Goal: Information Seeking & Learning: Understand process/instructions

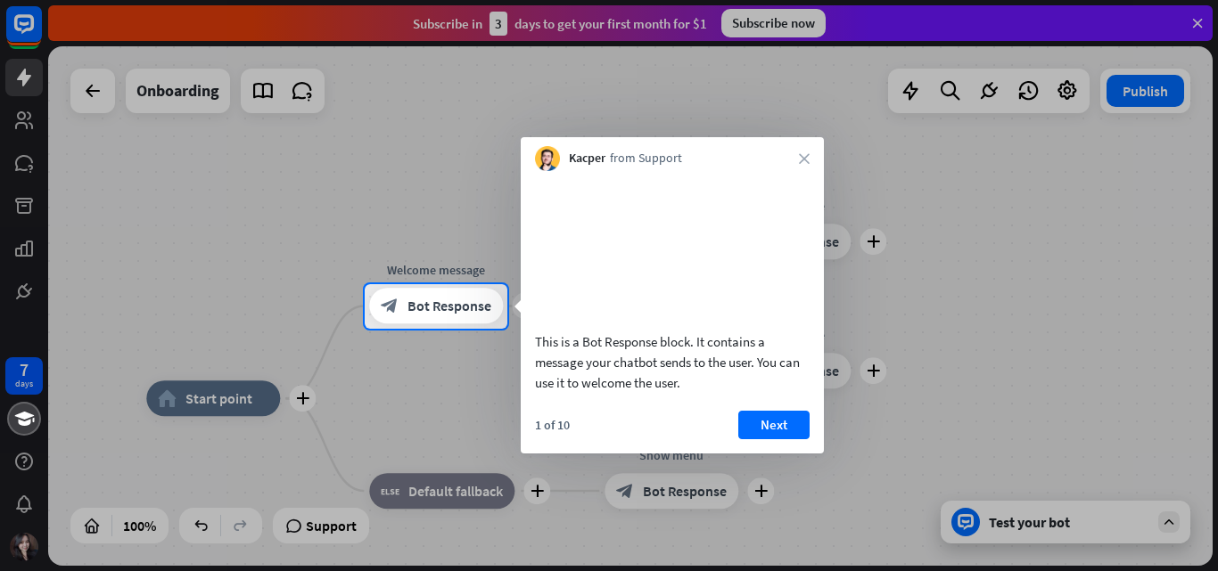
click at [1023, 284] on div at bounding box center [862, 306] width 711 height 45
click at [786, 438] on button "Next" at bounding box center [773, 425] width 71 height 29
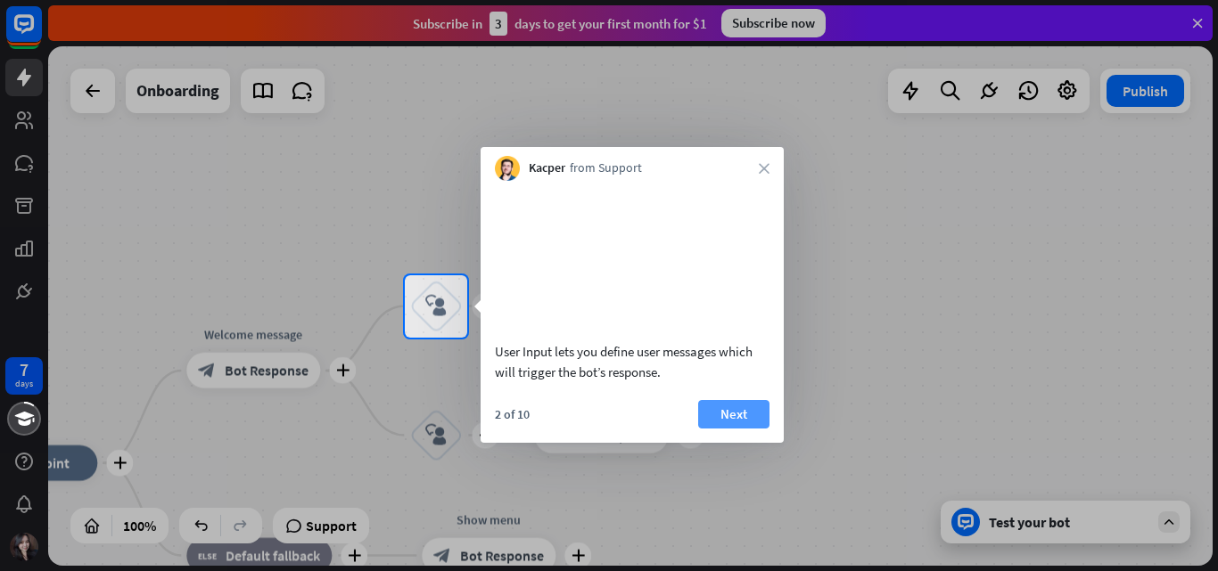
click at [744, 429] on button "Next" at bounding box center [733, 414] width 71 height 29
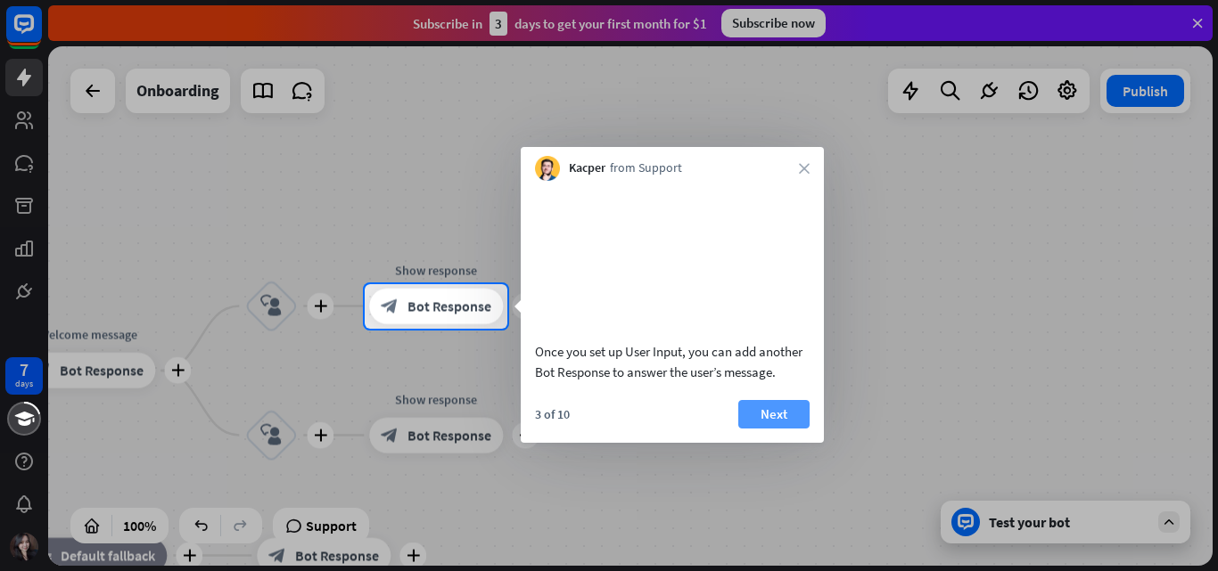
click at [768, 423] on button "Next" at bounding box center [773, 414] width 71 height 29
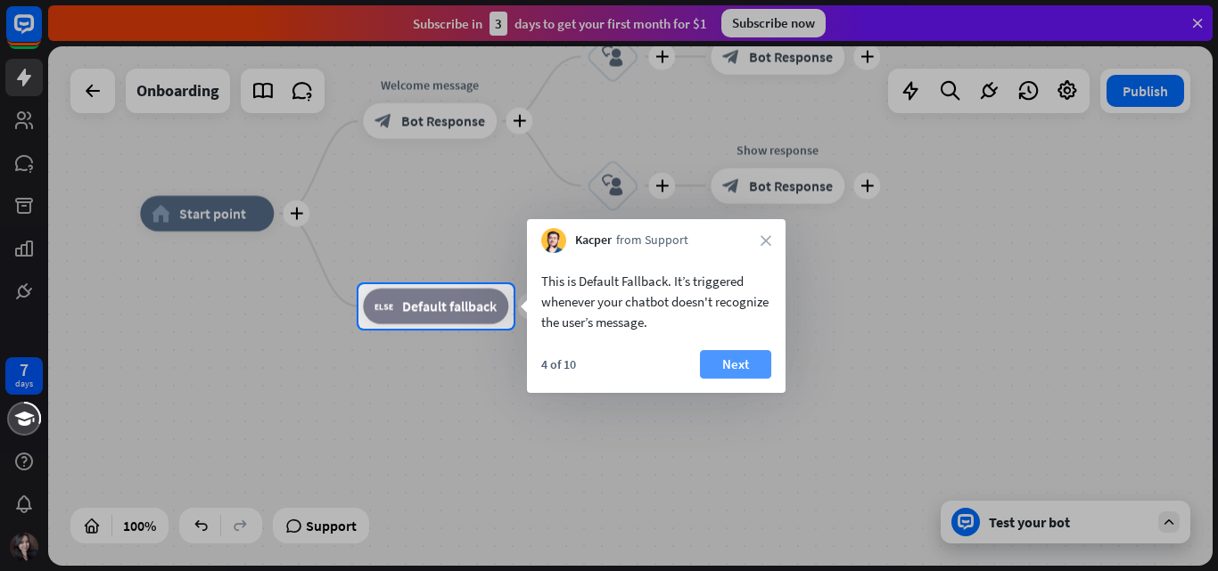
click at [754, 360] on button "Next" at bounding box center [735, 364] width 71 height 29
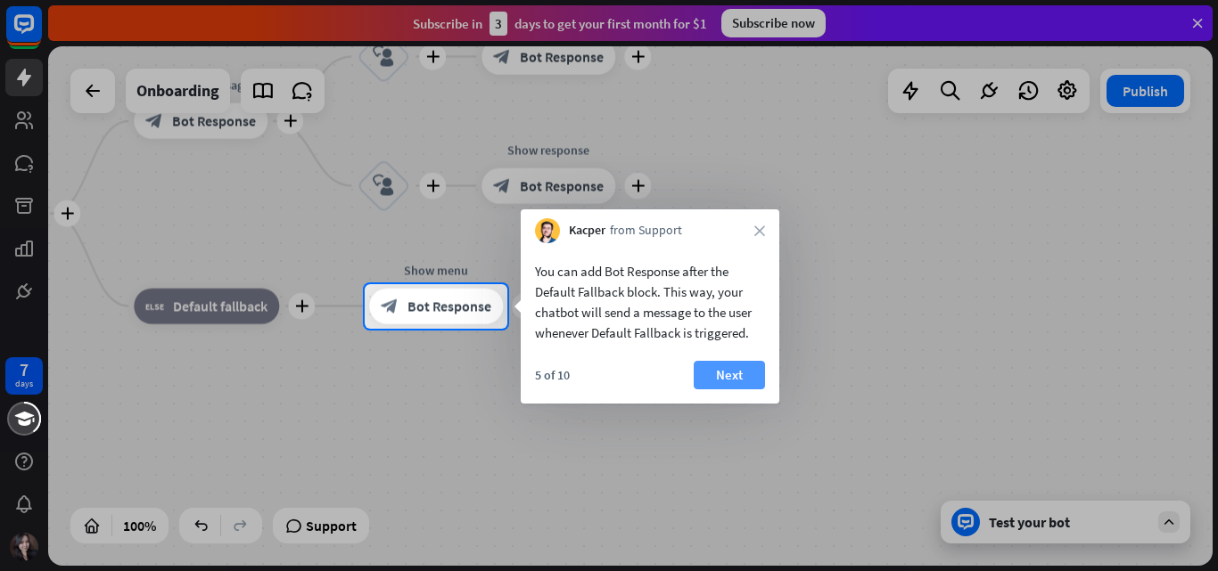
click at [740, 370] on button "Next" at bounding box center [729, 375] width 71 height 29
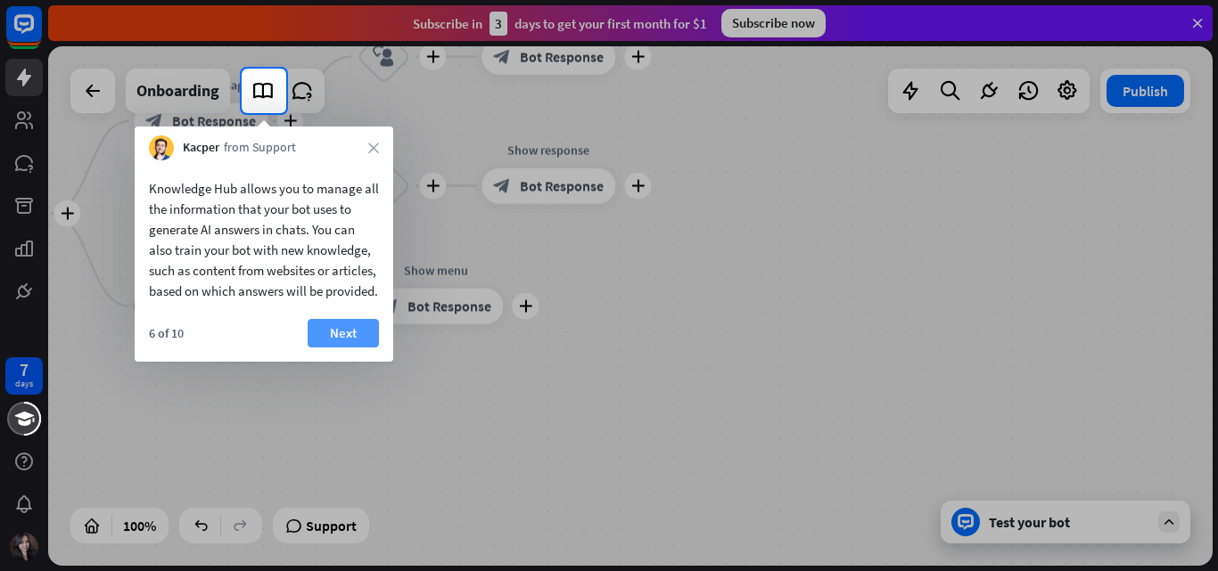
click at [352, 348] on button "Next" at bounding box center [343, 333] width 71 height 29
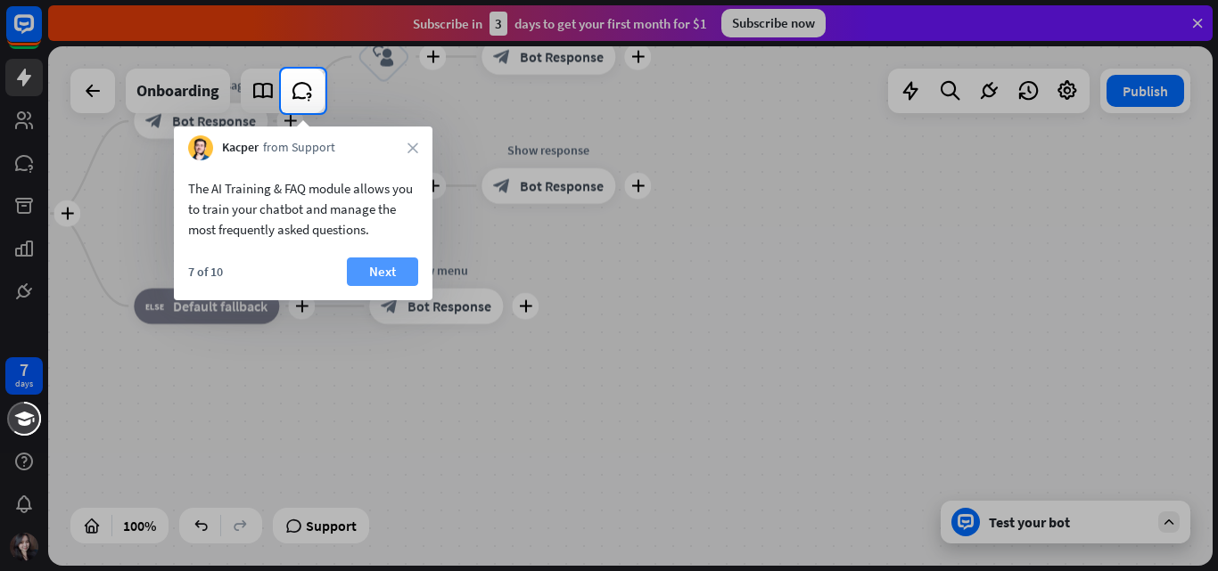
click at [389, 275] on button "Next" at bounding box center [382, 272] width 71 height 29
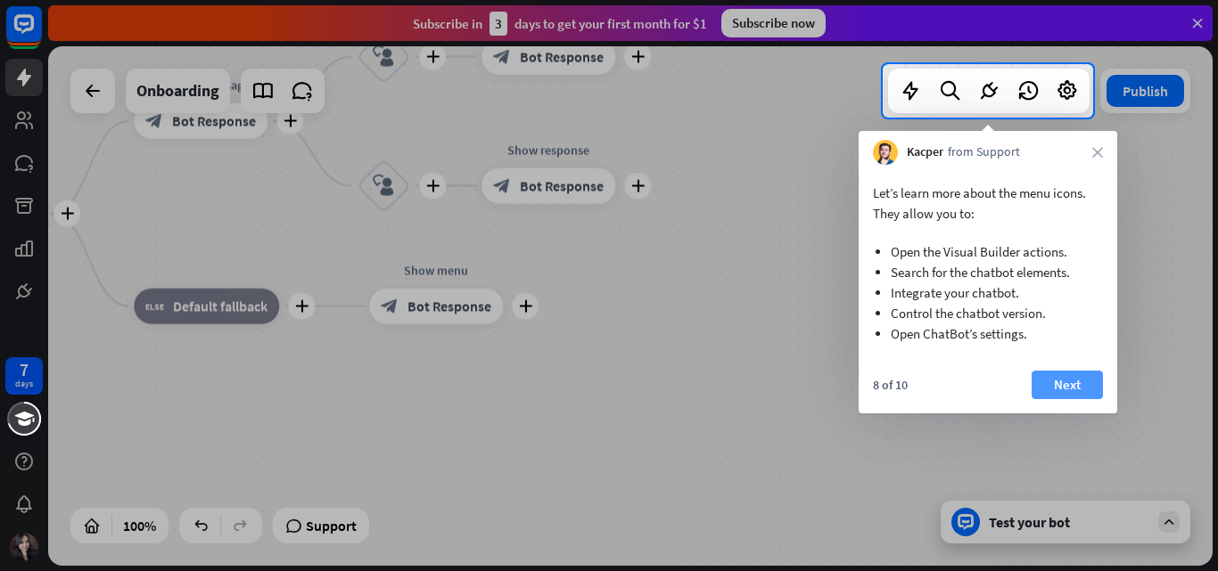
click at [1055, 373] on button "Next" at bounding box center [1066, 385] width 71 height 29
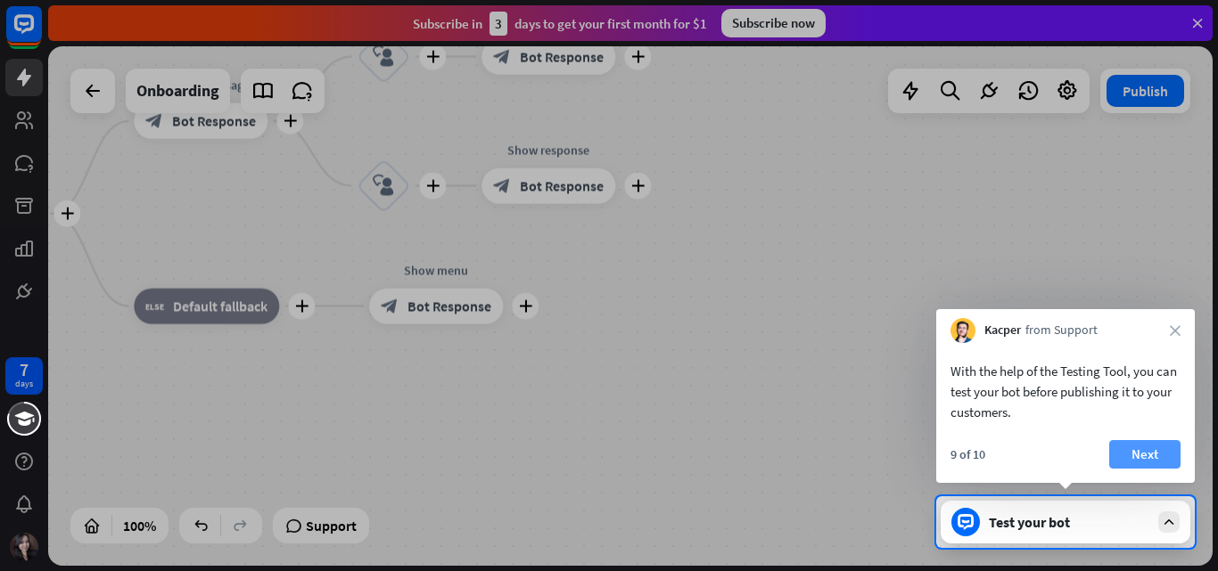
click at [1142, 456] on button "Next" at bounding box center [1144, 454] width 71 height 29
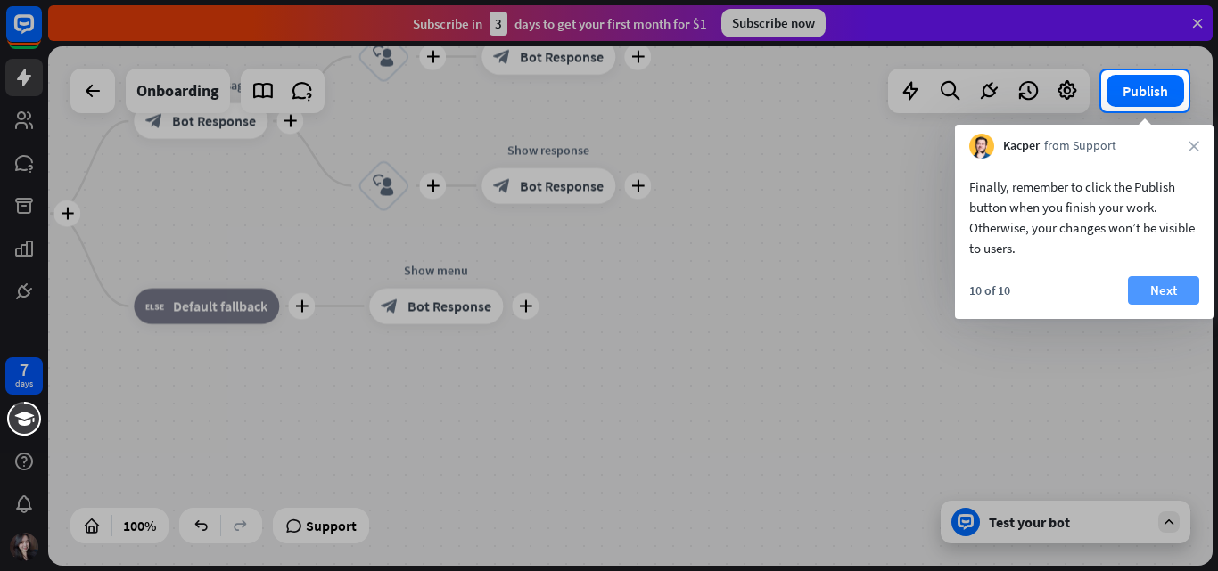
click at [1154, 292] on button "Next" at bounding box center [1163, 290] width 71 height 29
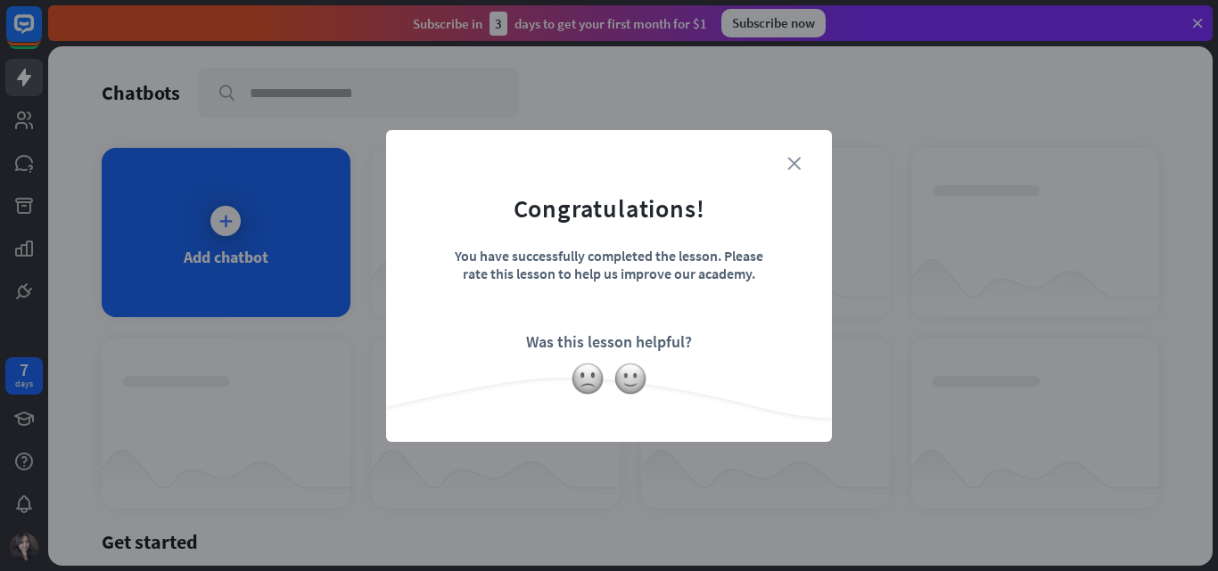
click at [793, 158] on icon "close" at bounding box center [793, 163] width 13 height 13
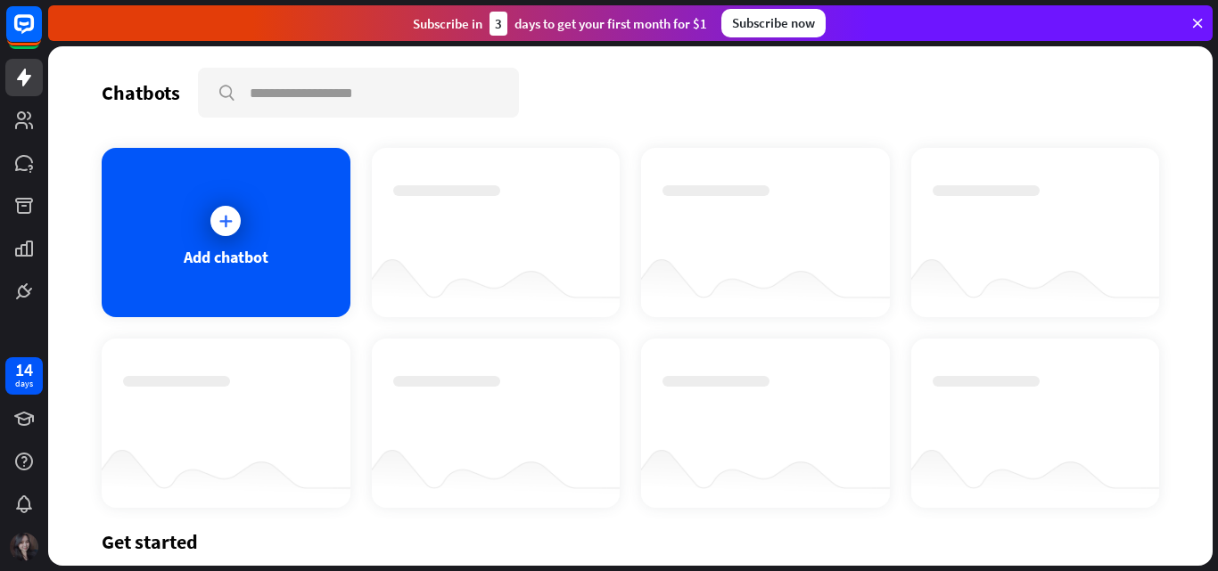
click at [25, 549] on img at bounding box center [24, 547] width 29 height 29
